Goal: Find specific page/section: Find specific page/section

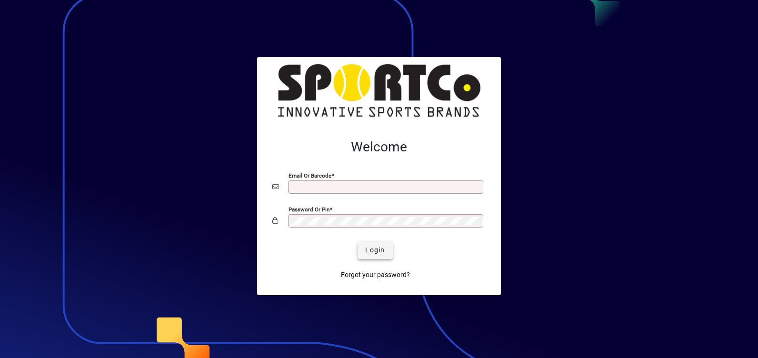
type input "**********"
click at [370, 248] on span "Login" at bounding box center [375, 250] width 20 height 10
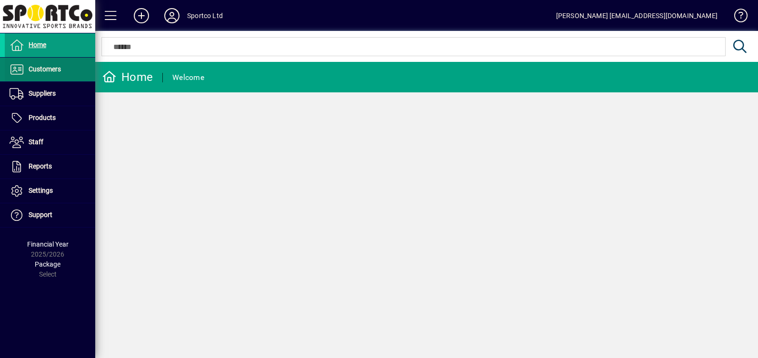
click at [42, 74] on span "Customers" at bounding box center [33, 69] width 56 height 11
